Goal: Find specific page/section: Find specific page/section

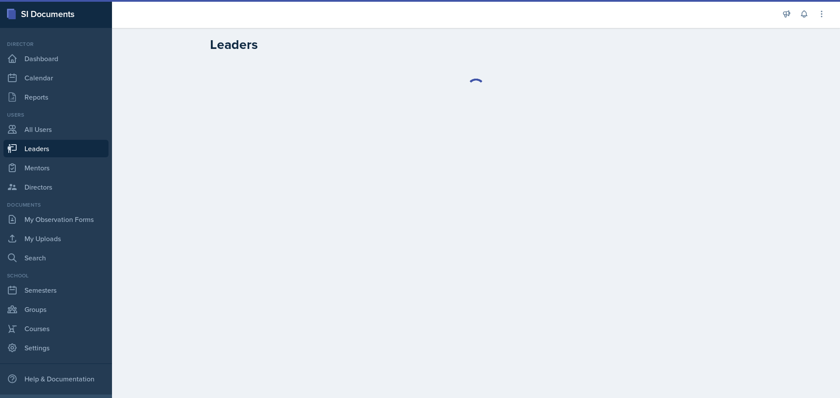
select select "0924c876-6fa7-4296-b593-7db6428ef465"
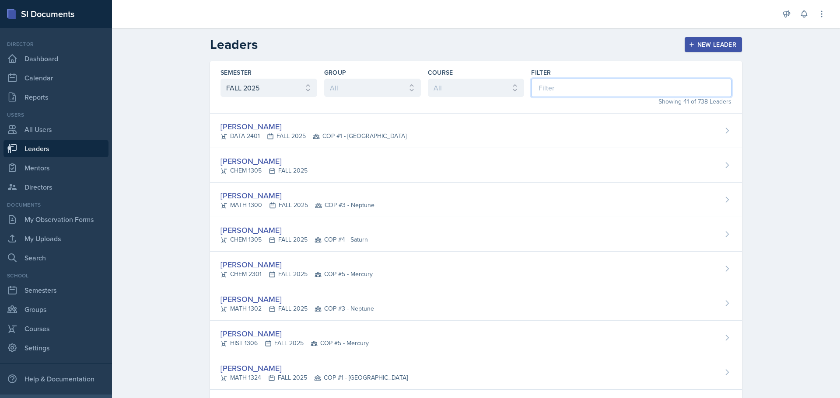
click at [580, 93] on input at bounding box center [631, 88] width 200 height 18
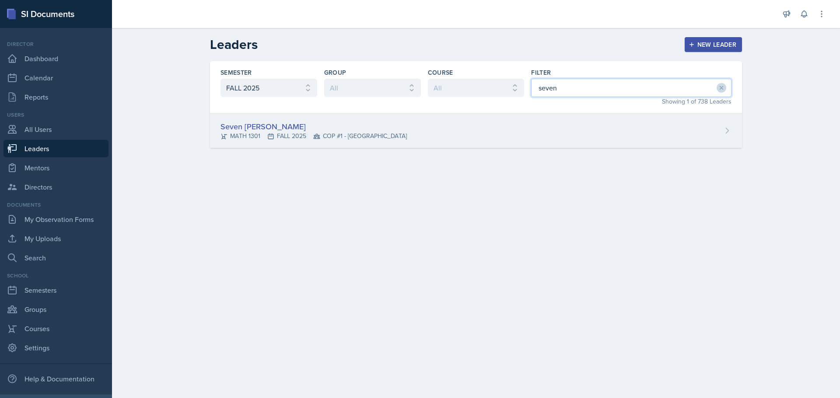
type input "seven"
click at [481, 129] on div "Seven [PERSON_NAME] MATH 1301 FALL 2025 COP #1 - [GEOGRAPHIC_DATA]" at bounding box center [476, 131] width 532 height 35
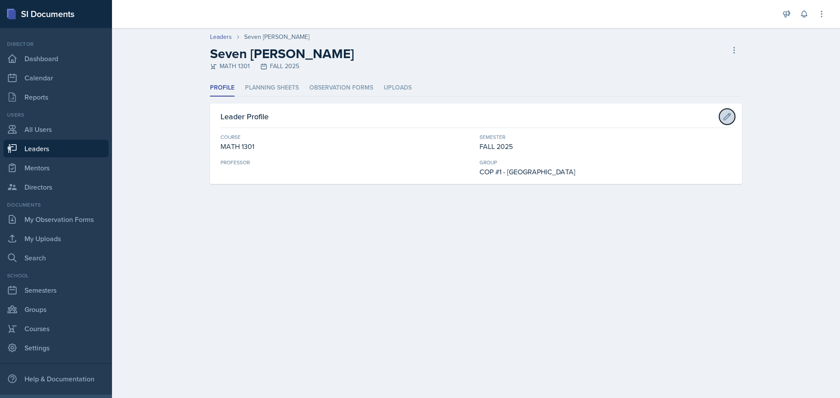
click at [722, 120] on icon at bounding box center [726, 116] width 9 height 9
select select "31b9ddcd-1b0f-4369-9c18-b06cc83889ef"
select select "0924c876-6fa7-4296-b593-7db6428ef465"
select select "6d06ddae-fe75-4f9f-bac4-f3b2e950d318"
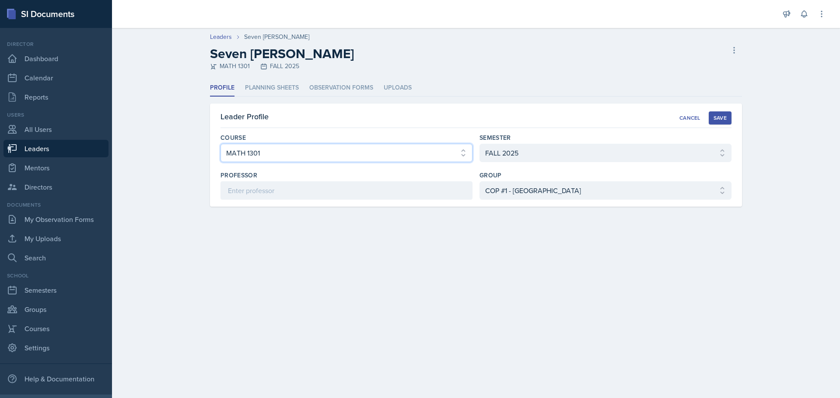
click at [317, 157] on select "Select course ACC 2301 ART 1301 ART 1302 ART 1310 BIOL 1301 BIOL 1302 BIOL 1310…" at bounding box center [346, 153] width 252 height 18
select select "52084b96-a76f-4cd0-a4c1-f73ad5533c90"
click at [220, 144] on select "Select course ACC 2301 ART 1301 ART 1302 ART 1310 BIOL 1301 BIOL 1302 BIOL 1310…" at bounding box center [346, 153] width 252 height 18
click at [725, 116] on div "Save" at bounding box center [719, 118] width 13 height 7
